Goal: Check status: Check status

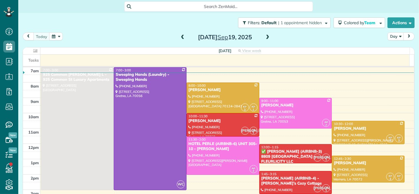
scroll to position [2, 2]
click at [180, 37] on span at bounding box center [183, 37] width 6 height 5
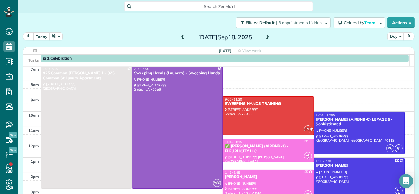
scroll to position [0, 0]
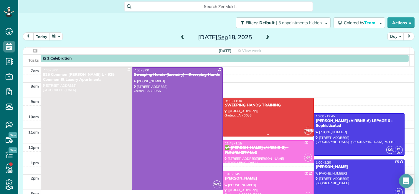
click at [273, 111] on div at bounding box center [268, 117] width 91 height 38
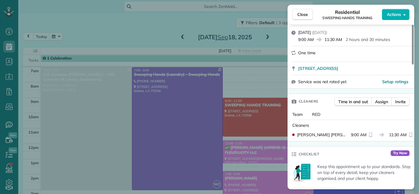
scroll to position [66, 0]
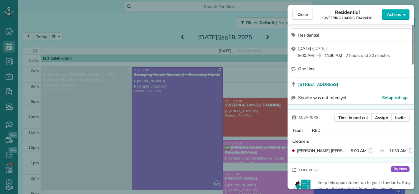
drag, startPoint x: 352, startPoint y: 150, endPoint x: 366, endPoint y: 151, distance: 14.5
click at [366, 151] on span "9:00 AM" at bounding box center [359, 151] width 16 height 6
drag, startPoint x: 390, startPoint y: 151, endPoint x: 407, endPoint y: 153, distance: 17.5
click at [407, 153] on span "11:30 AM" at bounding box center [398, 151] width 18 height 6
drag, startPoint x: 366, startPoint y: 151, endPoint x: 351, endPoint y: 151, distance: 14.8
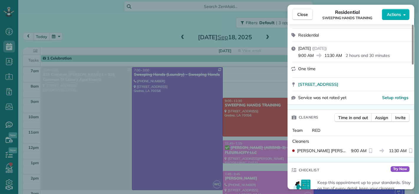
click at [351, 151] on span "9:00 AM" at bounding box center [359, 151] width 16 height 6
click at [305, 12] on span "Close" at bounding box center [303, 15] width 11 height 6
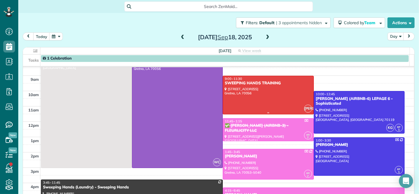
scroll to position [33, 0]
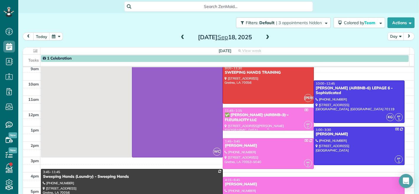
click at [257, 119] on div "✅ [PERSON_NAME] (AIRBNB-3) - FLEURLICITY LLC" at bounding box center [269, 118] width 88 height 10
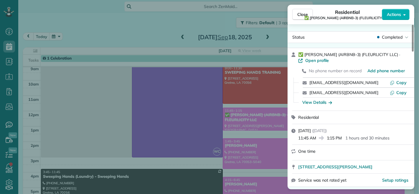
drag, startPoint x: 316, startPoint y: 137, endPoint x: 299, endPoint y: 137, distance: 17.4
click at [299, 137] on span "11:45 AM" at bounding box center [308, 138] width 18 height 6
drag, startPoint x: 298, startPoint y: 17, endPoint x: 253, endPoint y: 103, distance: 98.0
click at [298, 17] on span "Close" at bounding box center [303, 15] width 11 height 6
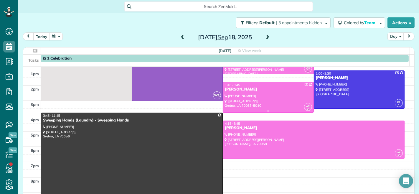
scroll to position [98, 0]
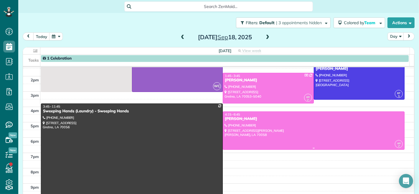
click at [263, 122] on div at bounding box center [313, 131] width 181 height 38
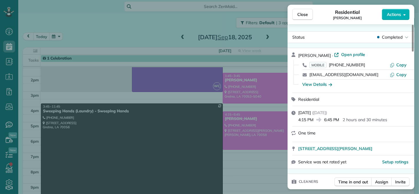
drag, startPoint x: 325, startPoint y: 120, endPoint x: 340, endPoint y: 120, distance: 14.8
click at [340, 120] on span "6:45 PM" at bounding box center [332, 120] width 15 height 6
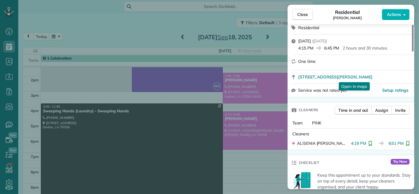
scroll to position [98, 0]
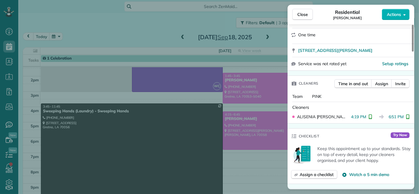
drag, startPoint x: 400, startPoint y: 118, endPoint x: 382, endPoint y: 119, distance: 18.3
click at [382, 119] on div "4:19 PM 6:51 PM" at bounding box center [380, 117] width 59 height 6
click at [302, 13] on span "Close" at bounding box center [303, 15] width 11 height 6
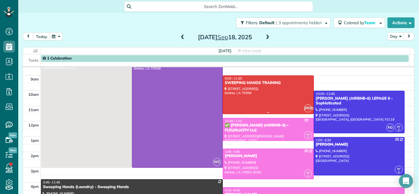
scroll to position [33, 0]
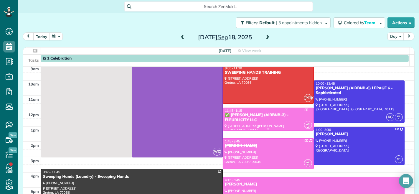
click at [256, 117] on div "✅ [PERSON_NAME] (AIRBNB-3) - FLEURLICITY LLC" at bounding box center [269, 118] width 88 height 10
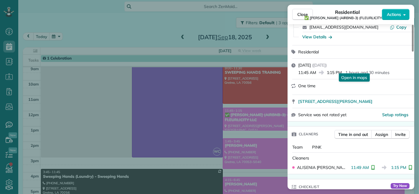
scroll to position [99, 0]
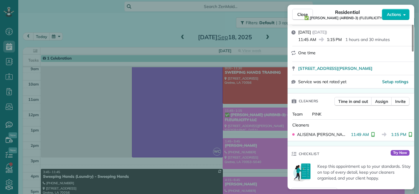
drag, startPoint x: 366, startPoint y: 136, endPoint x: 348, endPoint y: 137, distance: 17.4
click at [351, 137] on span "11:49 AM" at bounding box center [360, 135] width 18 height 6
click at [301, 13] on span "Close" at bounding box center [303, 15] width 11 height 6
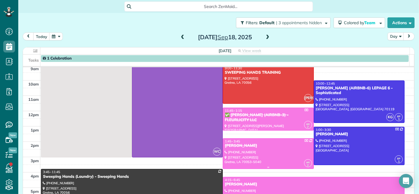
scroll to position [65, 0]
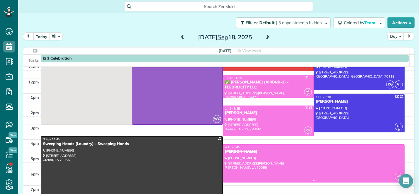
click at [266, 152] on div "[PERSON_NAME]" at bounding box center [314, 151] width 178 height 5
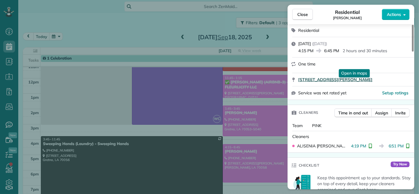
scroll to position [98, 0]
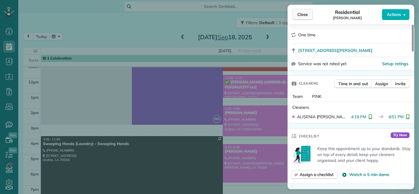
click at [299, 16] on span "Close" at bounding box center [303, 15] width 11 height 6
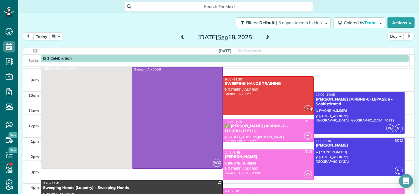
scroll to position [33, 0]
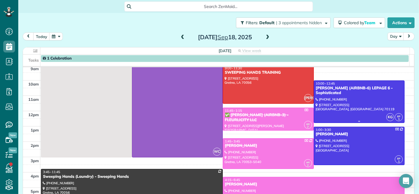
click at [343, 96] on div at bounding box center [359, 102] width 91 height 42
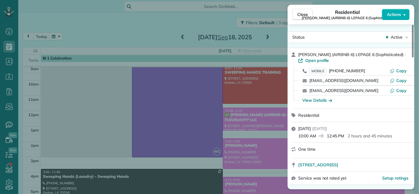
drag, startPoint x: 317, startPoint y: 136, endPoint x: 296, endPoint y: 137, distance: 20.7
click at [296, 137] on div "[DATE] ( [DATE] ) 10:00 AM 12:45 PM 2 hours and 45 minutes" at bounding box center [351, 132] width 127 height 20
drag, startPoint x: 328, startPoint y: 136, endPoint x: 345, endPoint y: 136, distance: 16.8
click at [345, 136] on span "12:45 PM" at bounding box center [336, 136] width 18 height 6
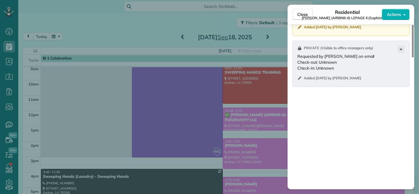
scroll to position [656, 0]
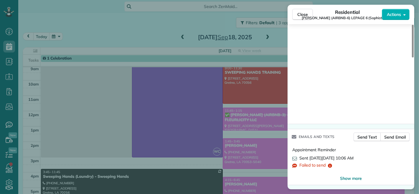
drag, startPoint x: 301, startPoint y: 18, endPoint x: 290, endPoint y: 93, distance: 76.3
click at [301, 18] on button "Close" at bounding box center [303, 14] width 21 height 11
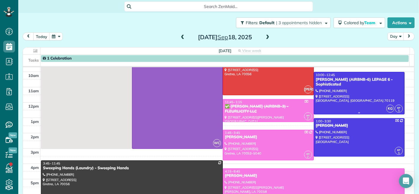
scroll to position [65, 0]
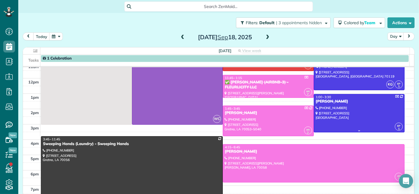
click at [322, 110] on div at bounding box center [359, 113] width 91 height 38
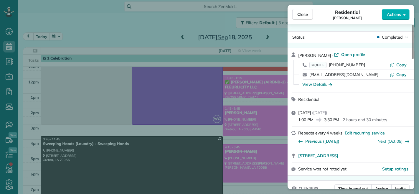
drag, startPoint x: 338, startPoint y: 120, endPoint x: 327, endPoint y: 120, distance: 11.5
click at [327, 120] on span "3:30 PM" at bounding box center [332, 120] width 15 height 6
click at [340, 121] on span "3:30 PM" at bounding box center [332, 120] width 15 height 6
drag, startPoint x: 340, startPoint y: 120, endPoint x: 324, endPoint y: 121, distance: 15.9
click at [324, 121] on div "1:00 PM 3:30 PM 2 hours and 30 minutes" at bounding box center [355, 119] width 113 height 7
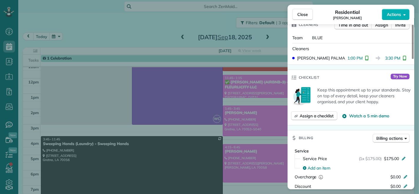
scroll to position [130, 0]
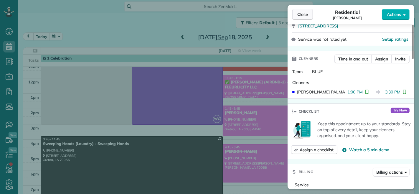
click at [305, 17] on span "Close" at bounding box center [303, 15] width 11 height 6
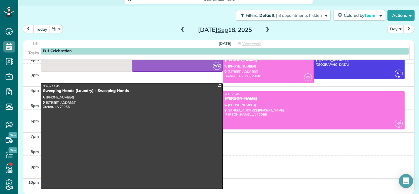
scroll to position [100, 0]
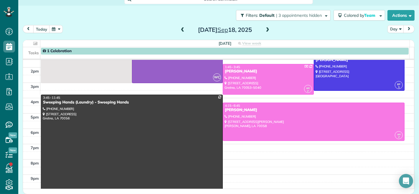
click at [265, 31] on span at bounding box center [268, 29] width 6 height 5
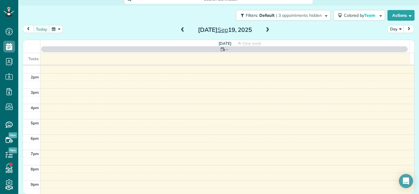
scroll to position [0, 0]
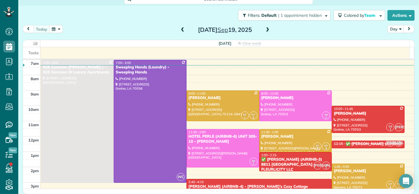
click at [180, 30] on span at bounding box center [183, 29] width 6 height 5
